Goal: Task Accomplishment & Management: Complete application form

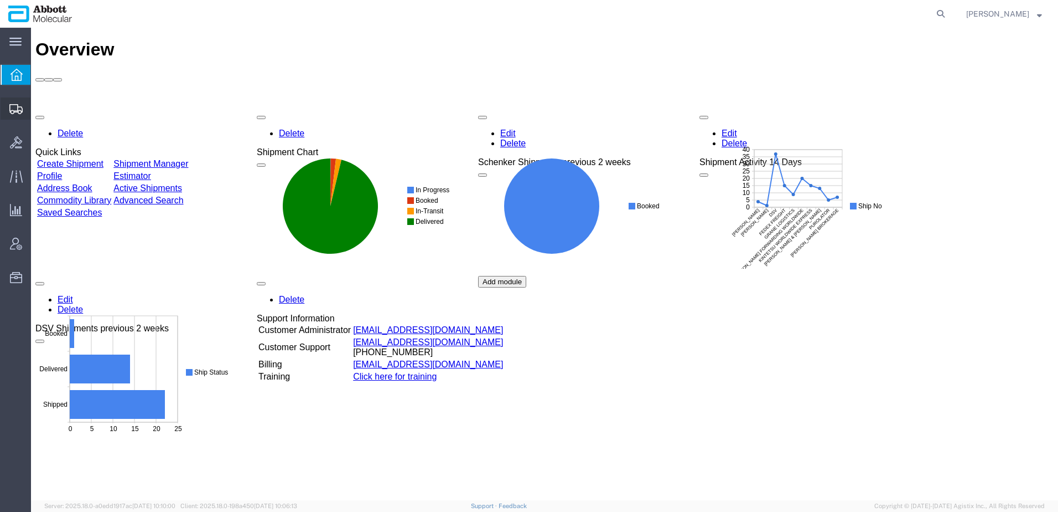
click at [0, 0] on span "Create from Template" at bounding box center [0, 0] width 0 height 0
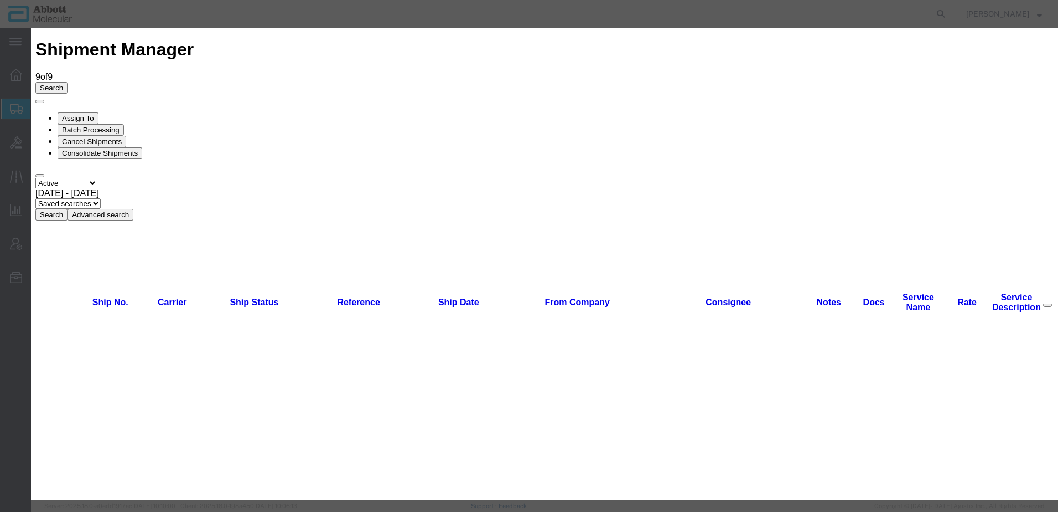
scroll to position [388, 0]
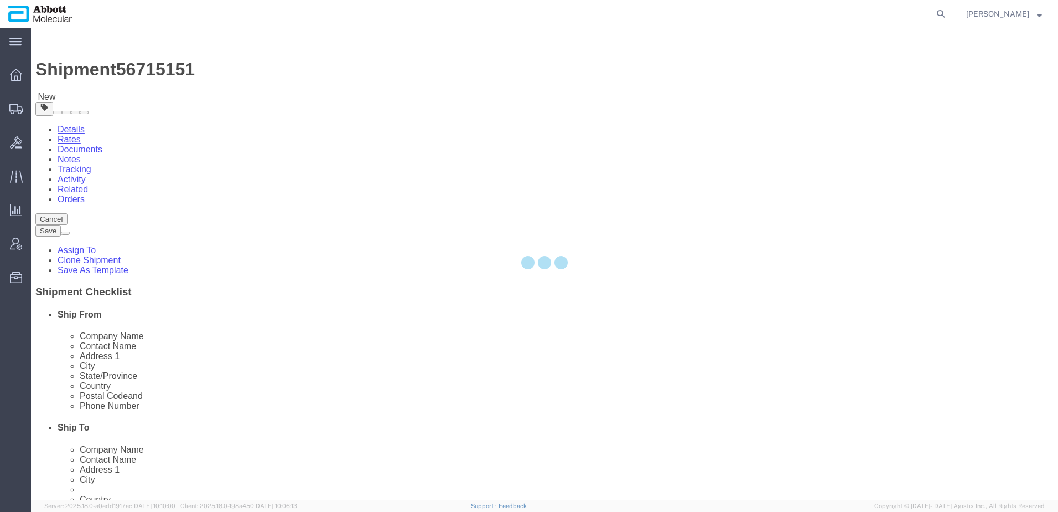
select select "48454"
select select
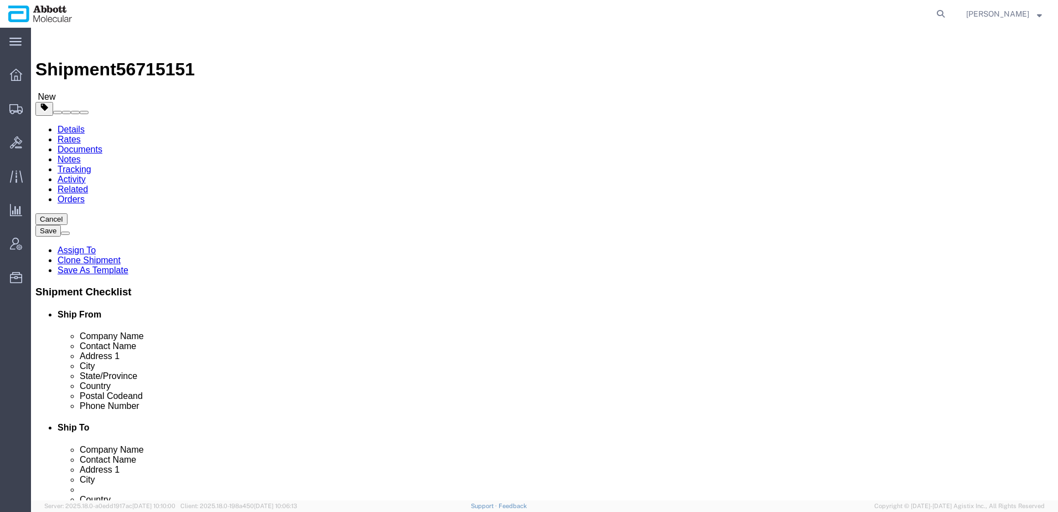
drag, startPoint x: 686, startPoint y: 211, endPoint x: 474, endPoint y: 228, distance: 212.7
click div "Location My Profile Location [GEOGRAPHIC_DATA] Des Plaines Receiving - 1475 Des…"
drag, startPoint x: 643, startPoint y: 380, endPoint x: 547, endPoint y: 376, distance: 95.8
click div "[PHONE_NUMBER]"
drag, startPoint x: 606, startPoint y: 356, endPoint x: 431, endPoint y: 352, distance: 175.5
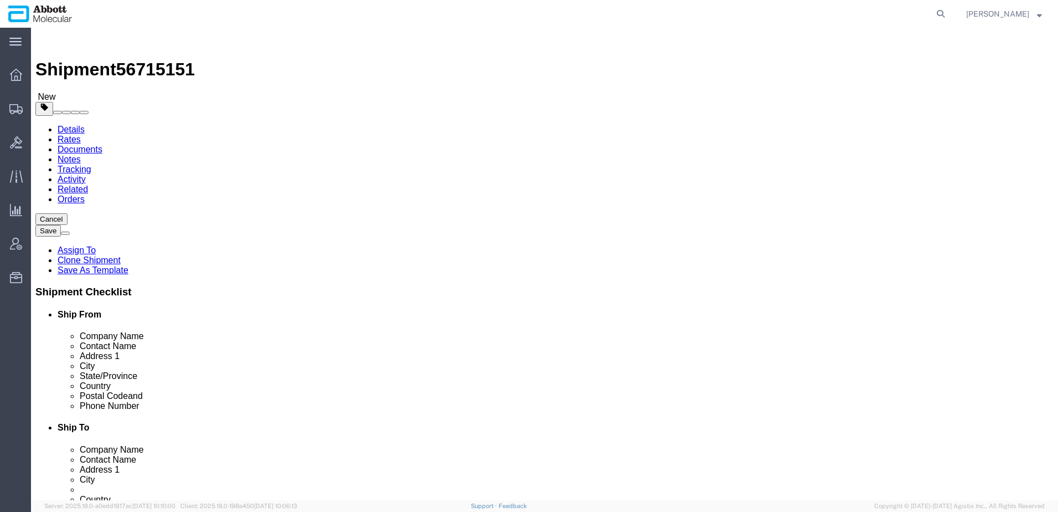
click div "Postal Code 06696-060"
drag, startPoint x: 736, startPoint y: 250, endPoint x: 411, endPoint y: 246, distance: 325.5
click div "Ship To Location Location My Profile Location [GEOGRAPHIC_DATA] [GEOGRAPHIC_DAT…"
drag, startPoint x: 598, startPoint y: 270, endPoint x: 503, endPoint y: 284, distance: 96.2
click div "Location My Profile Location [GEOGRAPHIC_DATA] Des Plaines Receiving - 1475 Des…"
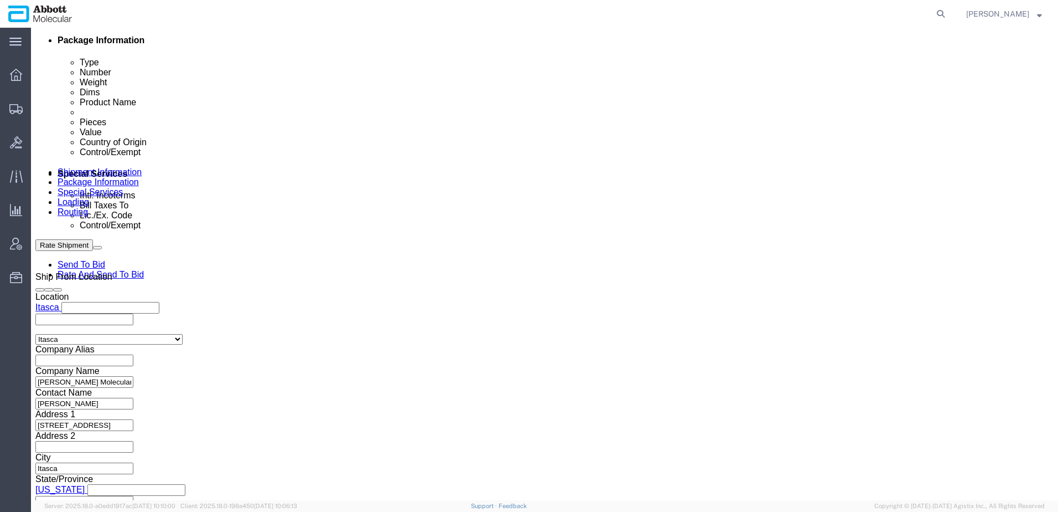
scroll to position [704, 0]
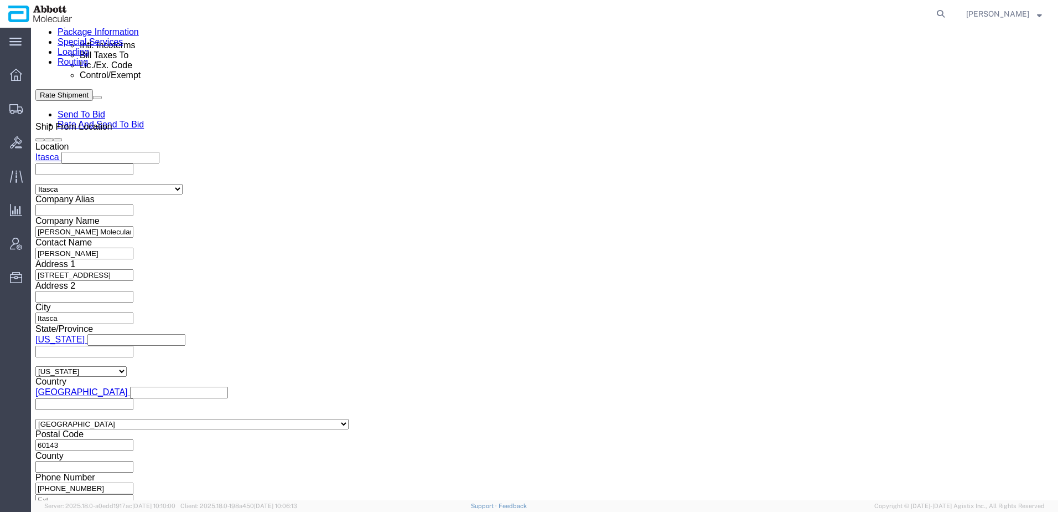
click link "Special Services"
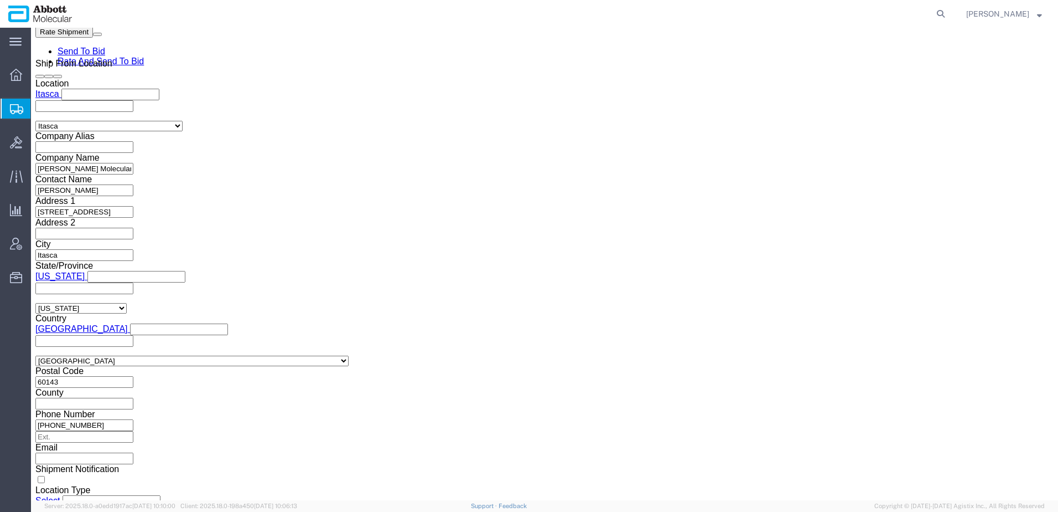
scroll to position [775, 0]
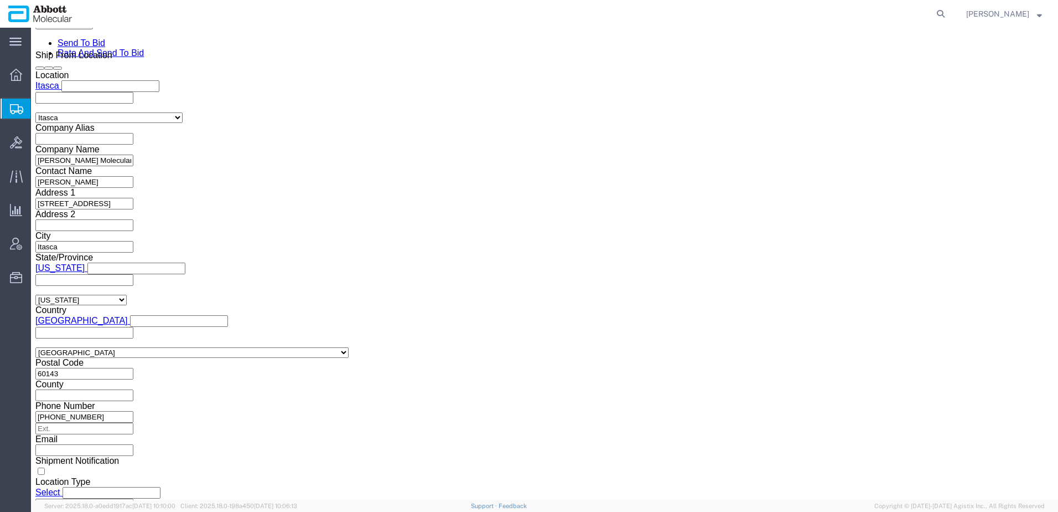
click button "Cancel"
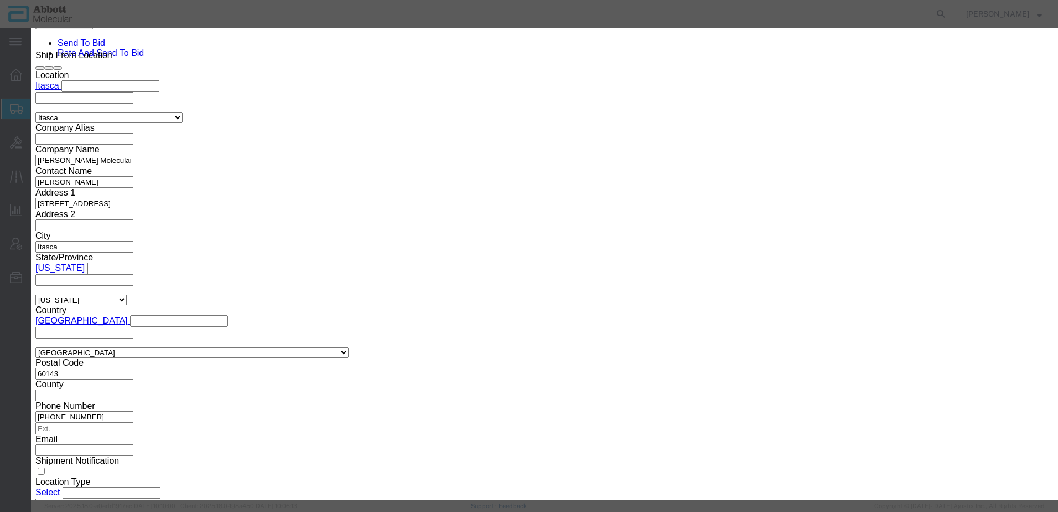
click button "Yes"
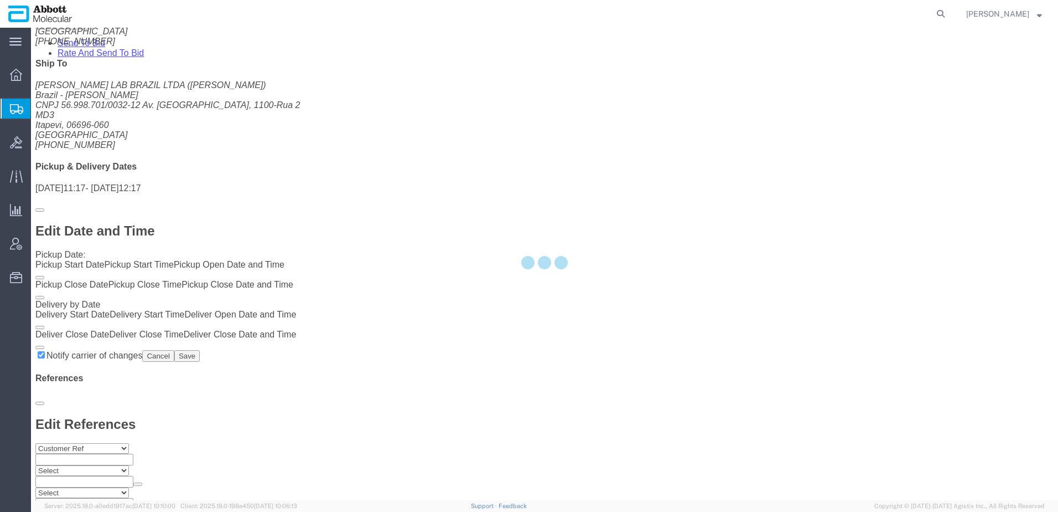
scroll to position [600, 0]
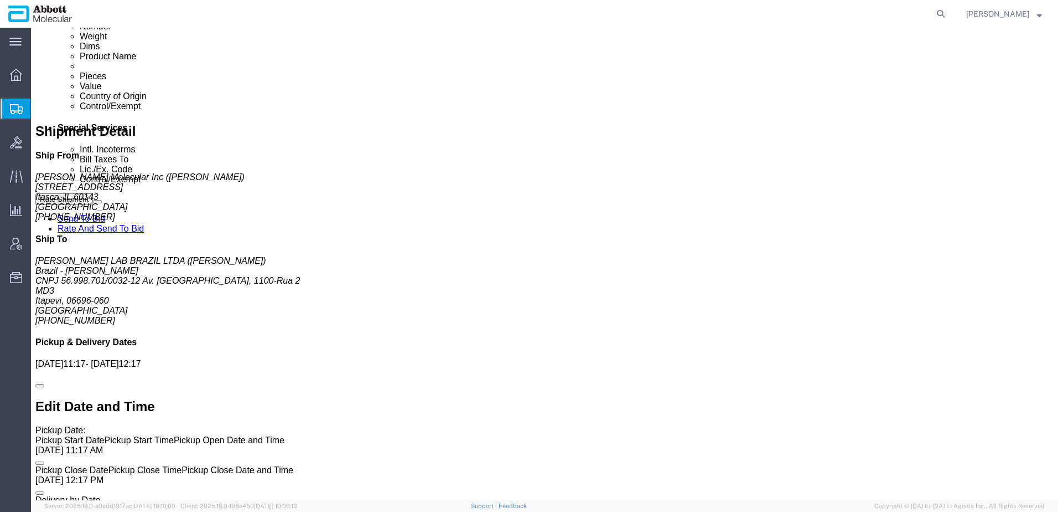
click at [0, 0] on span "Create from Template" at bounding box center [0, 0] width 0 height 0
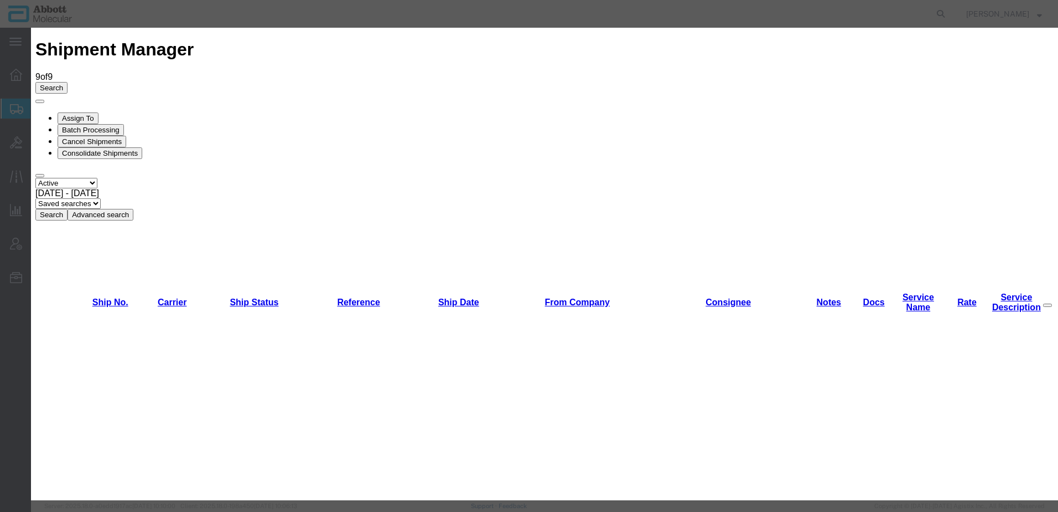
scroll to position [388, 0]
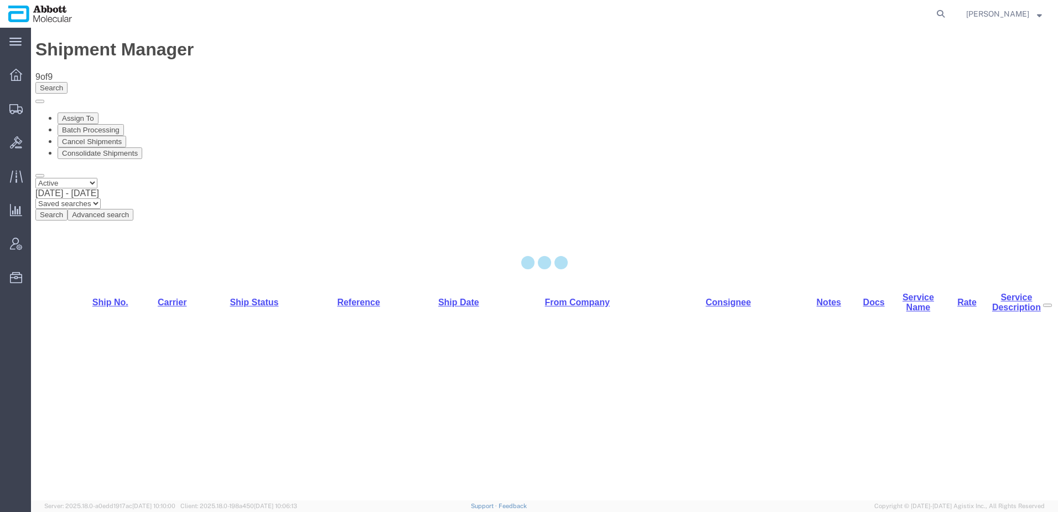
select select "48454"
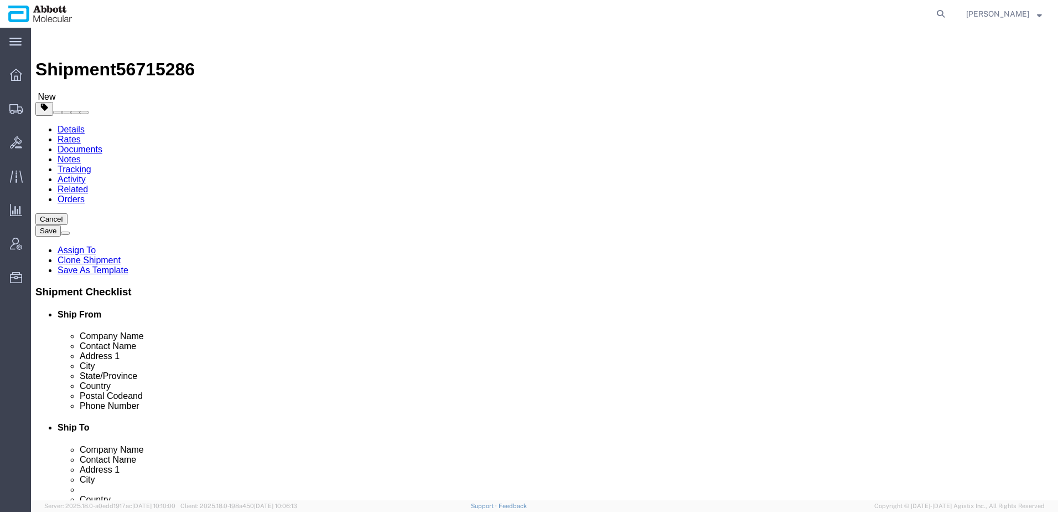
click button "Cancel"
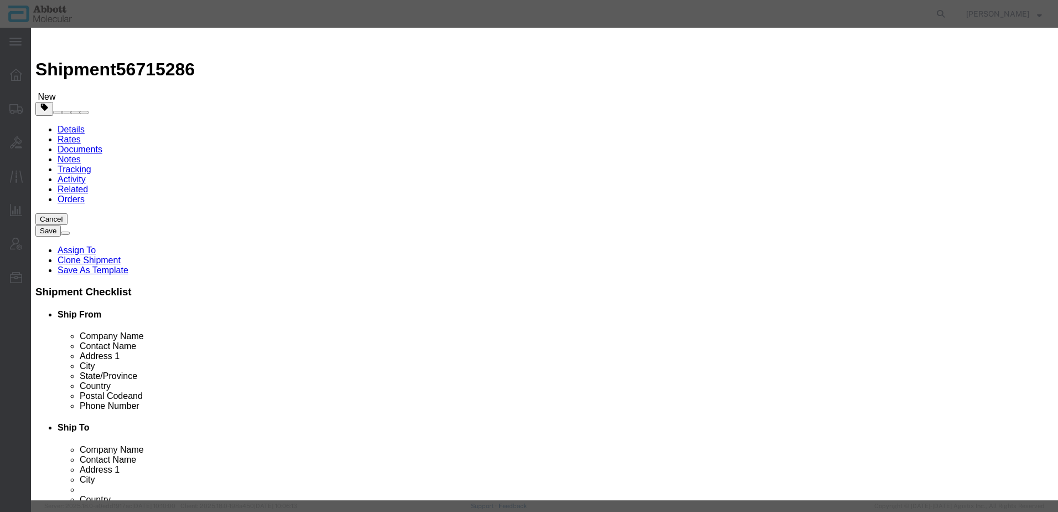
click button "Yes"
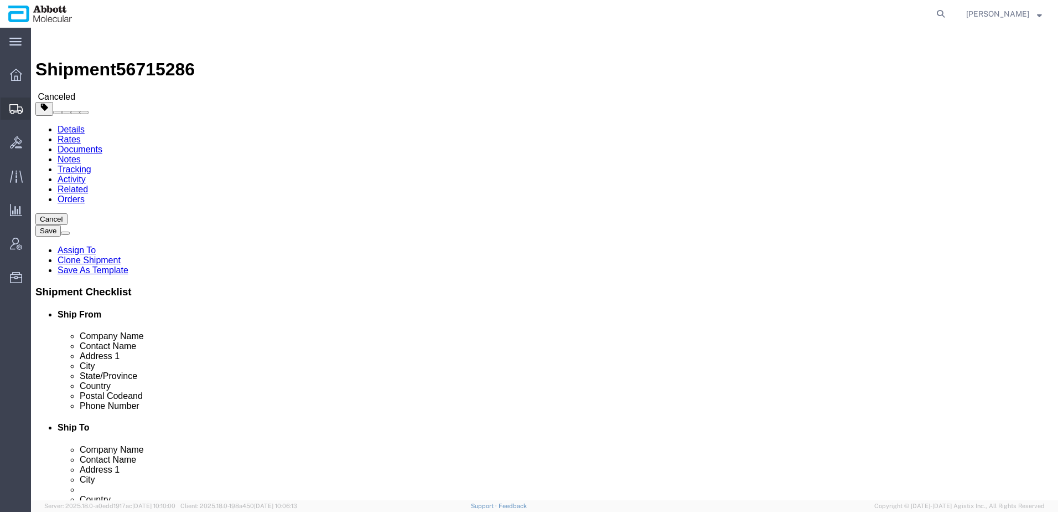
click at [0, 0] on span "Create from Template" at bounding box center [0, 0] width 0 height 0
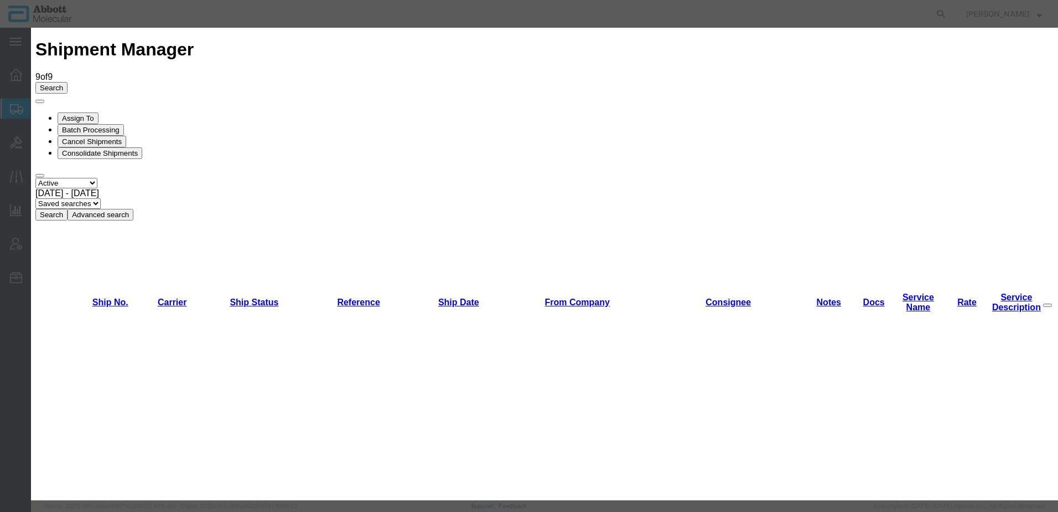
scroll to position [388, 0]
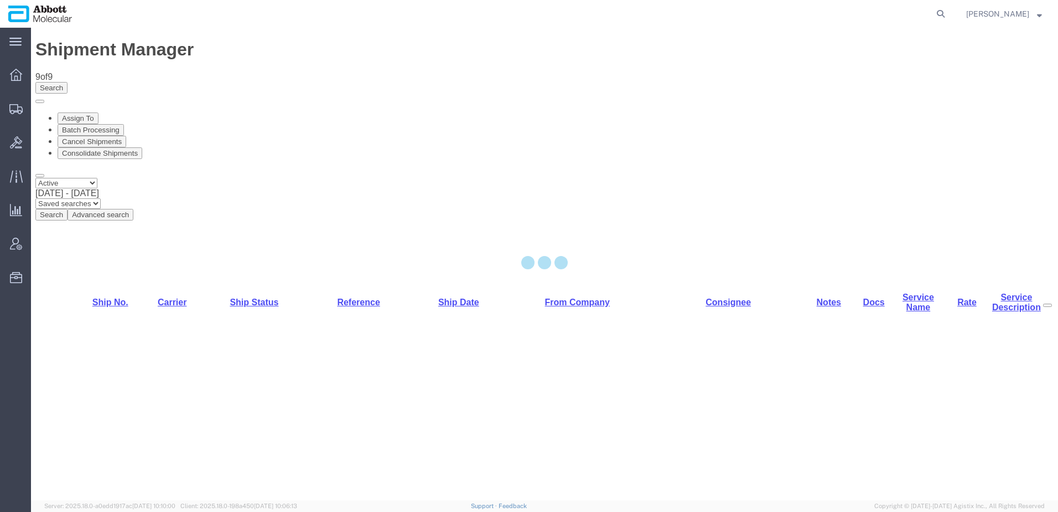
select select "48454"
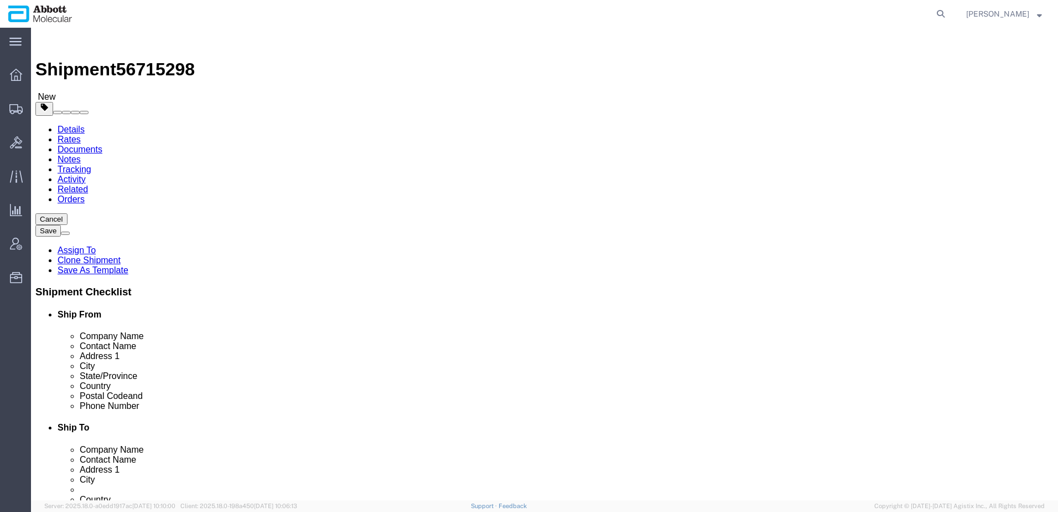
drag, startPoint x: 652, startPoint y: 206, endPoint x: 527, endPoint y: 224, distance: 125.8
click div "Location Select Select My Profile Location Des Plaines Des Plaines Receiving - …"
drag, startPoint x: 632, startPoint y: 376, endPoint x: 538, endPoint y: 384, distance: 95.0
click div "Phone Number [PHONE_NUMBER]"
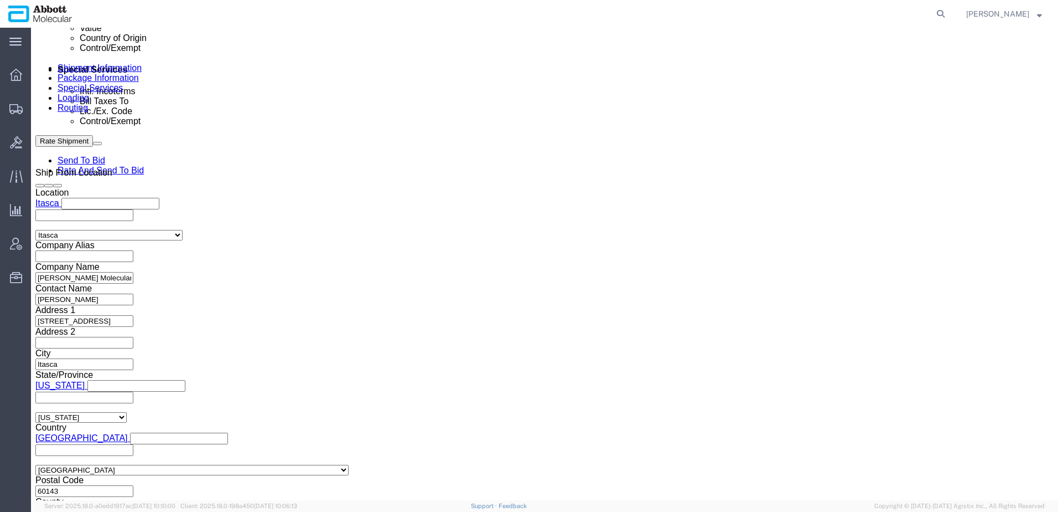
scroll to position [704, 0]
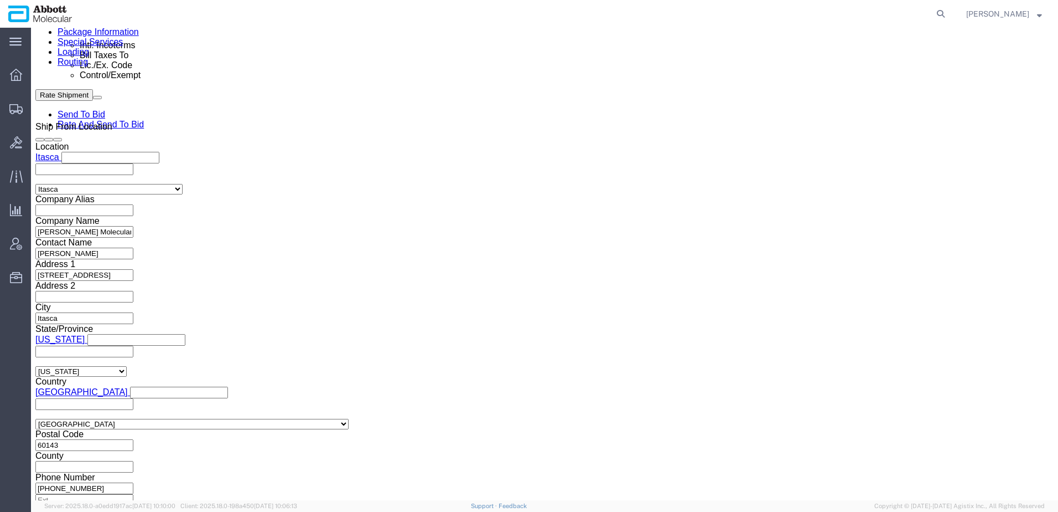
click link "Special Services"
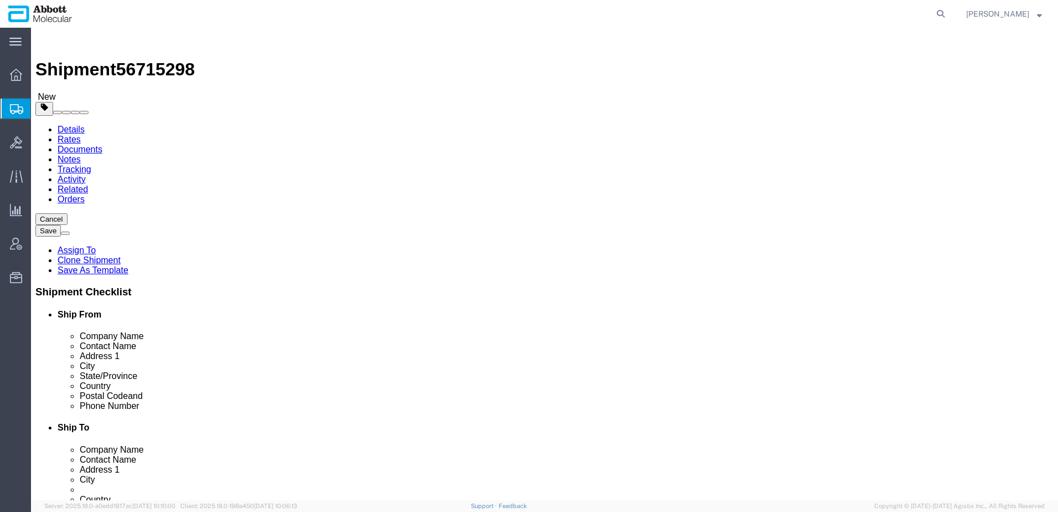
click button "Cancel"
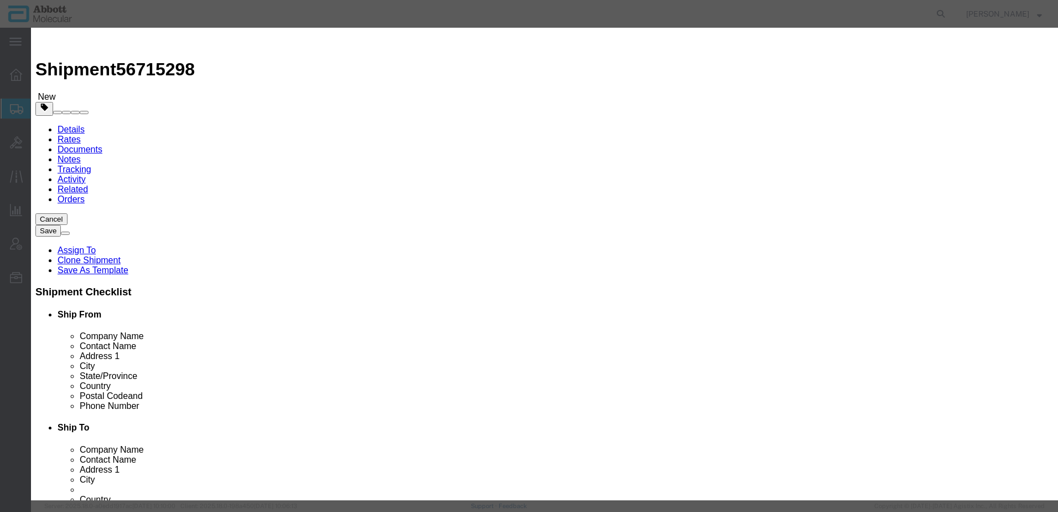
click button "Yes"
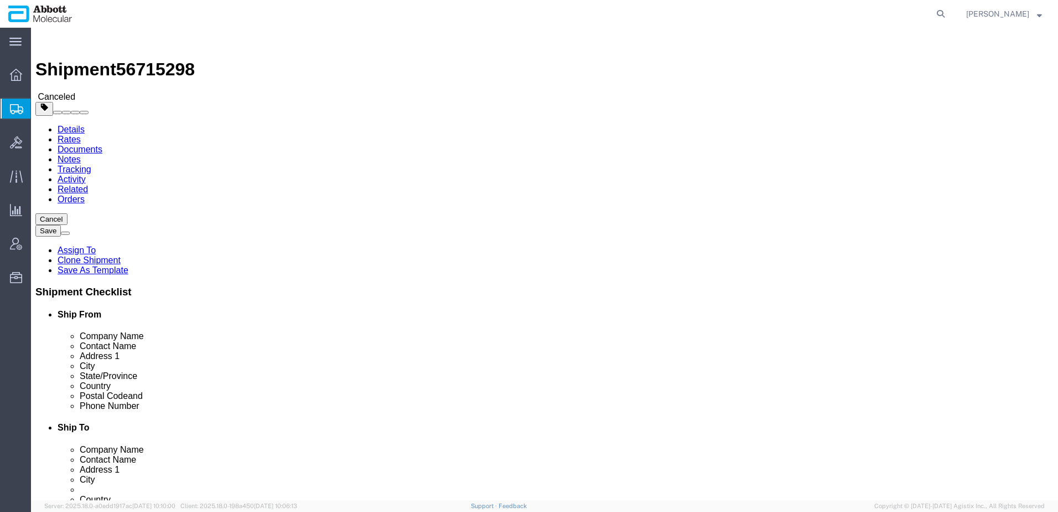
click at [0, 0] on span "Create from Template" at bounding box center [0, 0] width 0 height 0
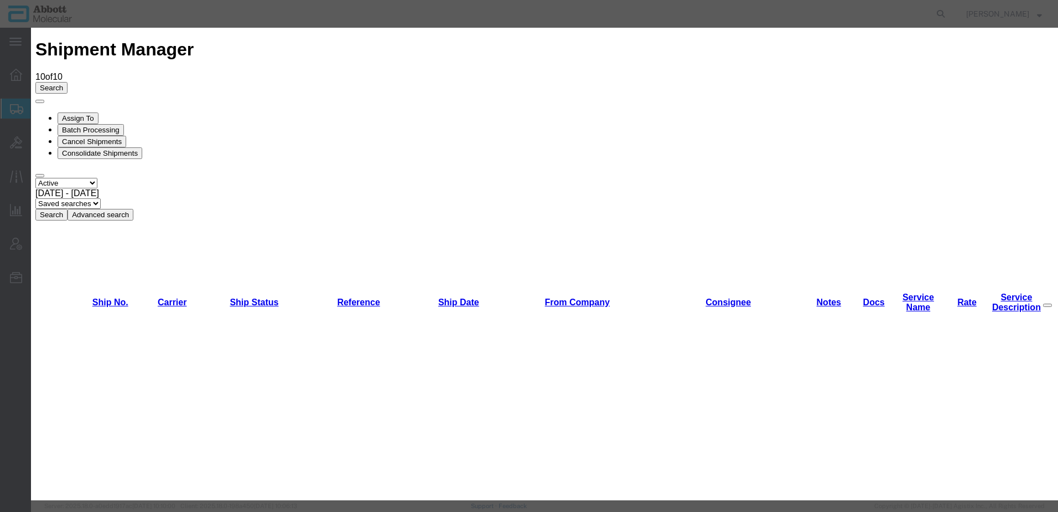
scroll to position [443, 0]
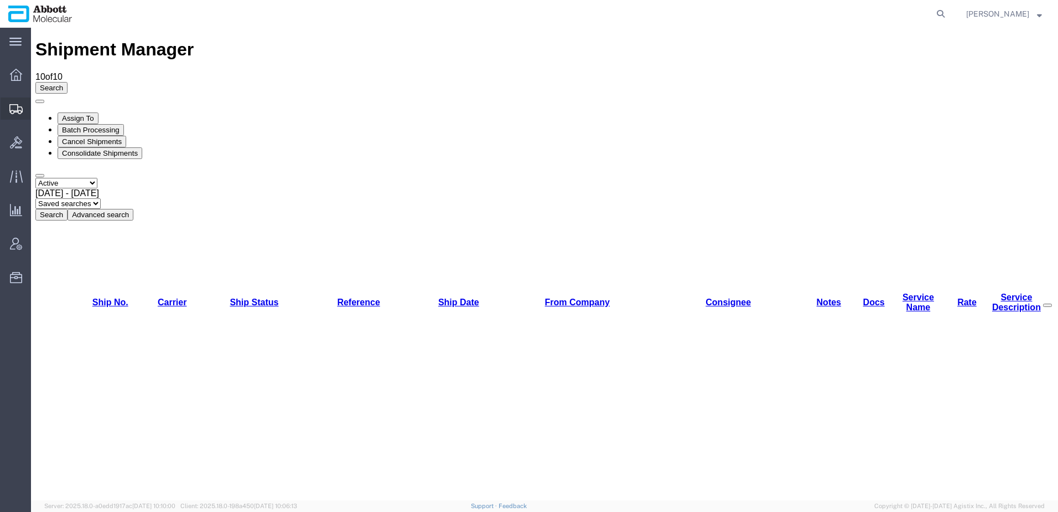
click at [0, 0] on span "Create from Template" at bounding box center [0, 0] width 0 height 0
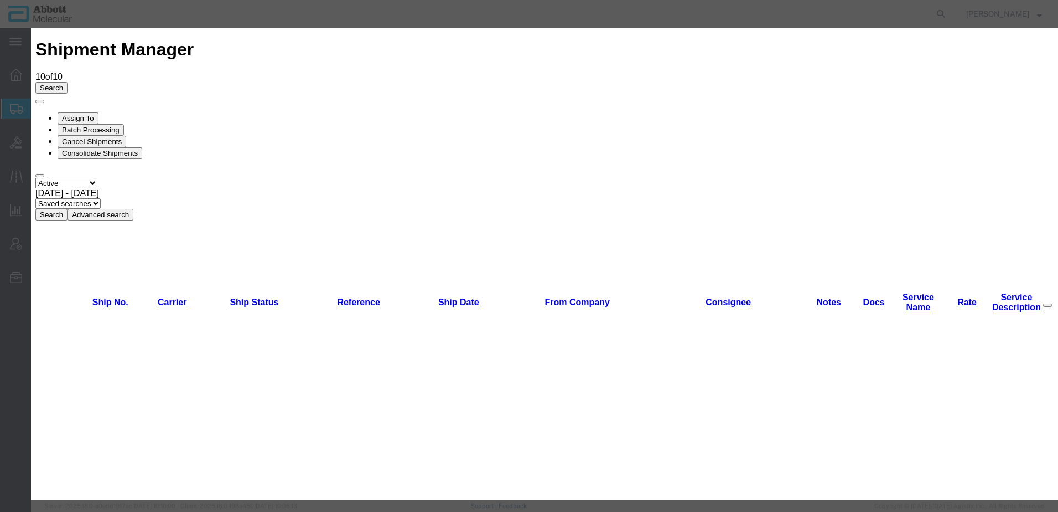
scroll to position [55, 0]
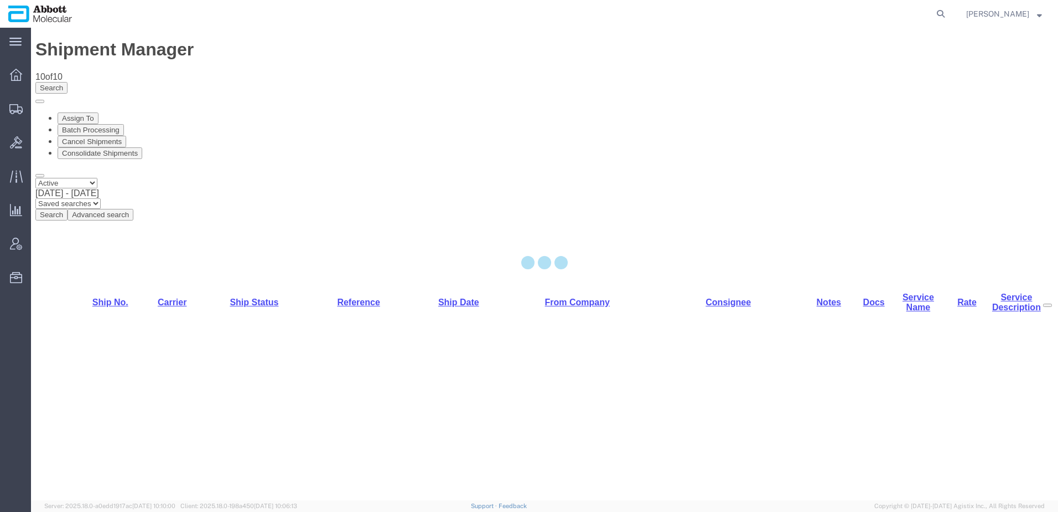
select select "48451"
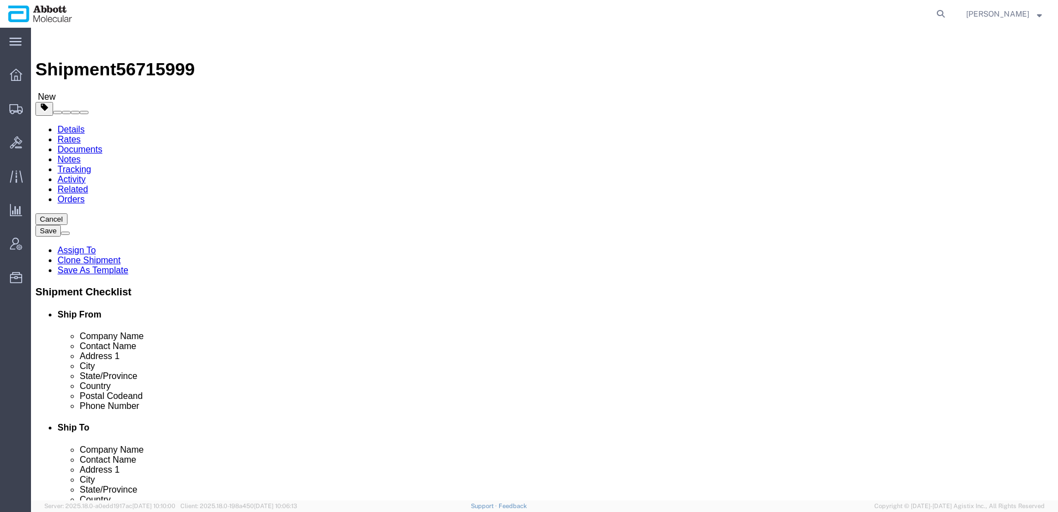
drag, startPoint x: 741, startPoint y: 208, endPoint x: 499, endPoint y: 202, distance: 242.6
click div "Company Name [PERSON_NAME] Labs LTD - [GEOGRAPHIC_DATA] C/O UPS SCS, Inc"
click input "[PERSON_NAME] Labs LTD - [GEOGRAPHIC_DATA] C/O UPS SCS, Inc"
click div "Ship To Location Location Select Select My Profile Location [GEOGRAPHIC_DATA] […"
drag, startPoint x: 233, startPoint y: 77, endPoint x: 231, endPoint y: 71, distance: 5.8
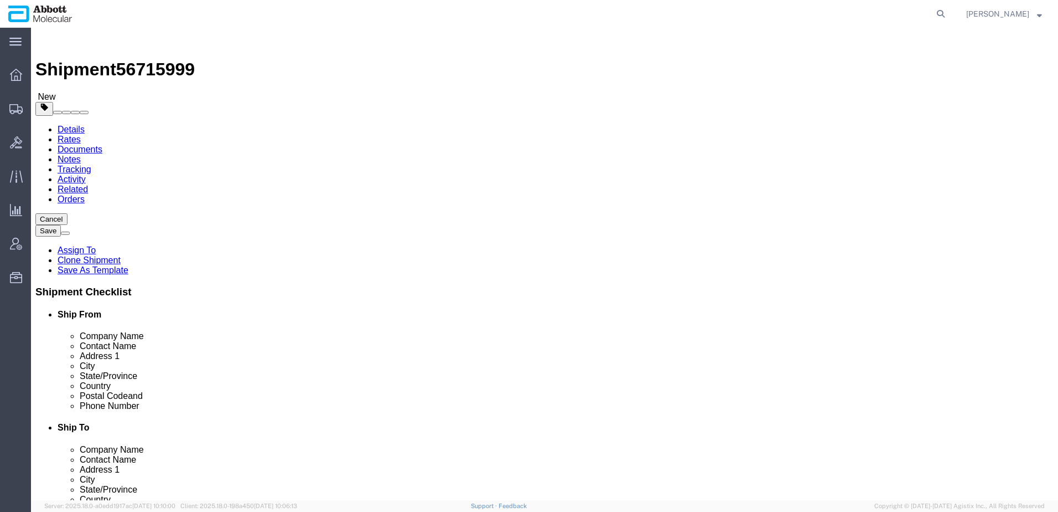
click icon
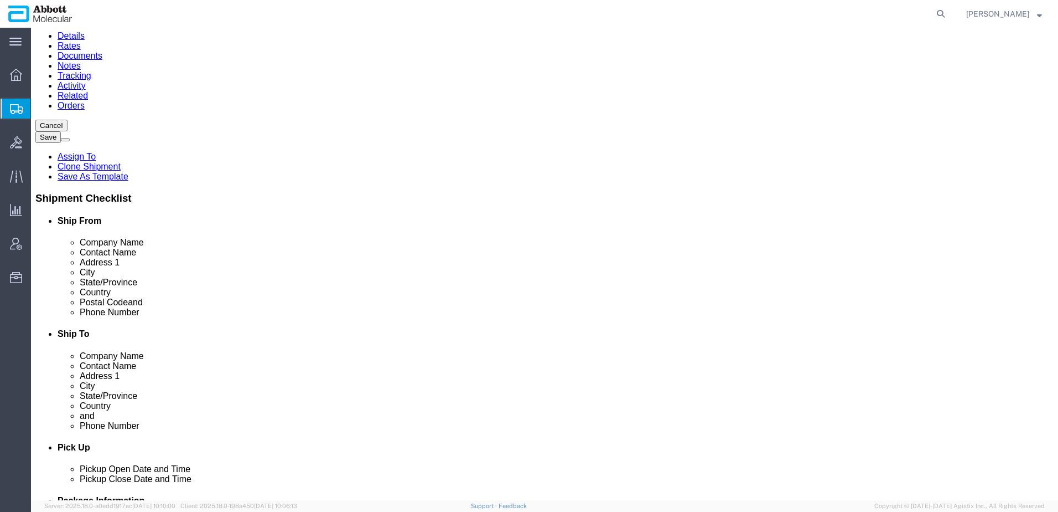
scroll to position [111, 0]
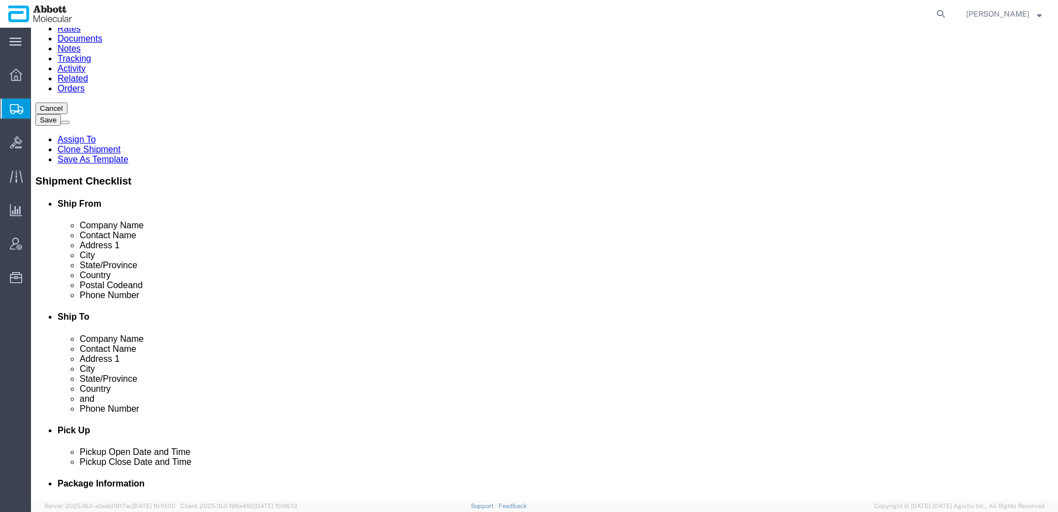
drag, startPoint x: 637, startPoint y: 293, endPoint x: 545, endPoint y: 292, distance: 91.3
click input "Receiving Dept - Bldg 2"
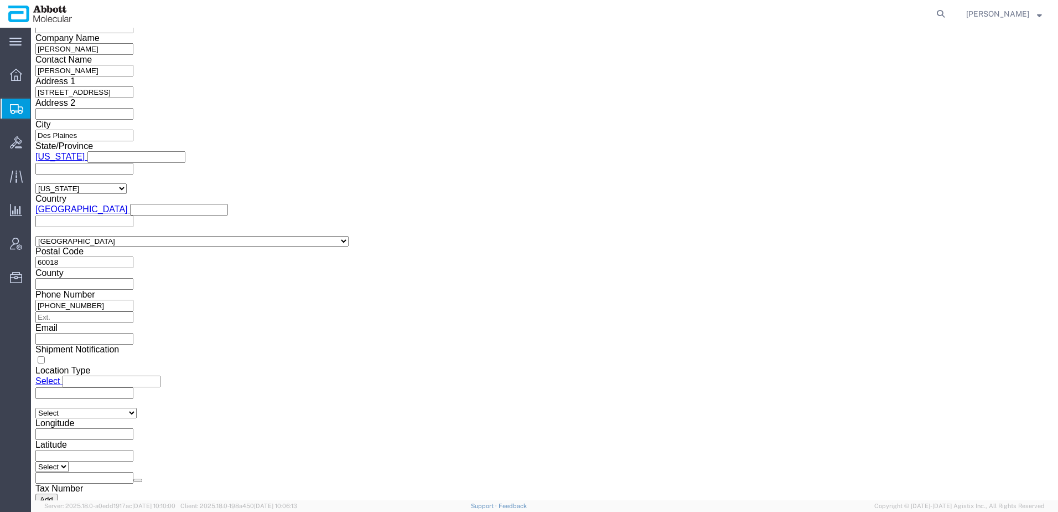
scroll to position [888, 0]
